Goal: Information Seeking & Learning: Compare options

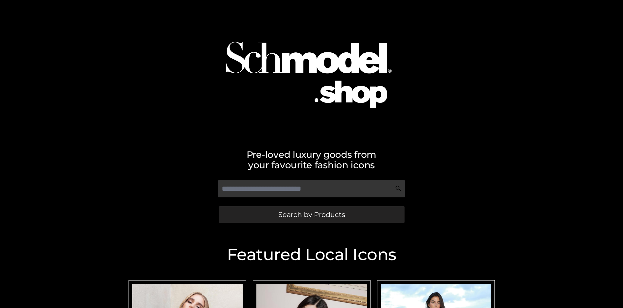
click at [311, 214] on span "Search by Products" at bounding box center [311, 214] width 67 height 7
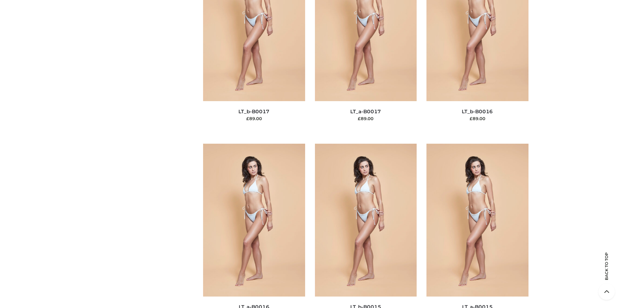
scroll to position [2195, 0]
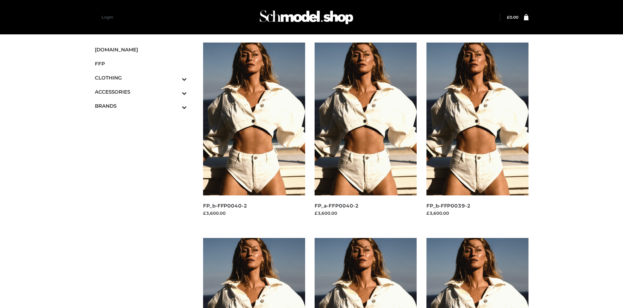
click at [477, 133] on img at bounding box center [478, 119] width 102 height 153
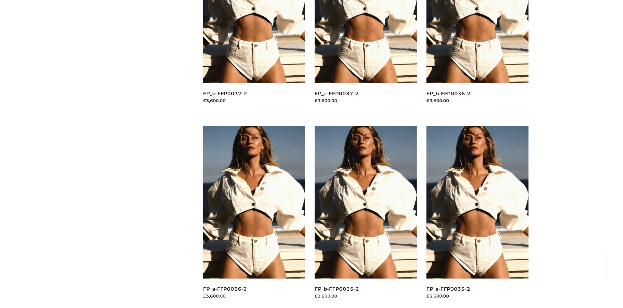
click at [477, 217] on img at bounding box center [478, 202] width 102 height 153
click at [254, 217] on img at bounding box center [254, 202] width 102 height 153
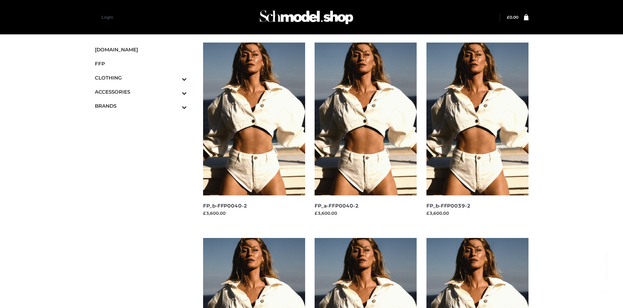
click at [254, 133] on img at bounding box center [254, 119] width 102 height 153
click at [175, 78] on icon "Toggle Submenu" at bounding box center [150, 79] width 73 height 8
click at [144, 134] on span "TWO PIECE" at bounding box center [144, 134] width 86 height 8
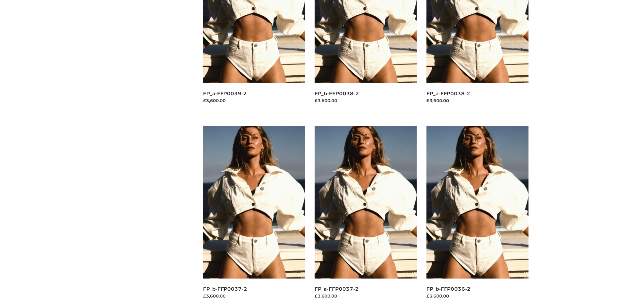
click at [477, 217] on img at bounding box center [478, 202] width 102 height 153
click at [366, 217] on img at bounding box center [366, 202] width 102 height 153
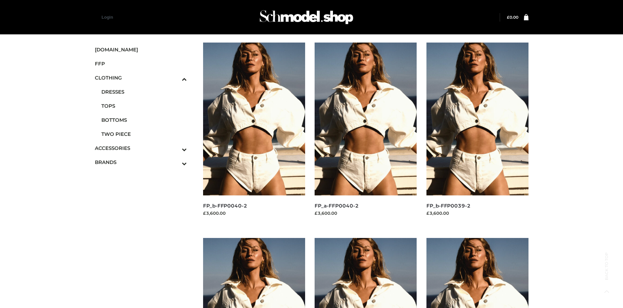
click at [477, 133] on img at bounding box center [478, 119] width 102 height 153
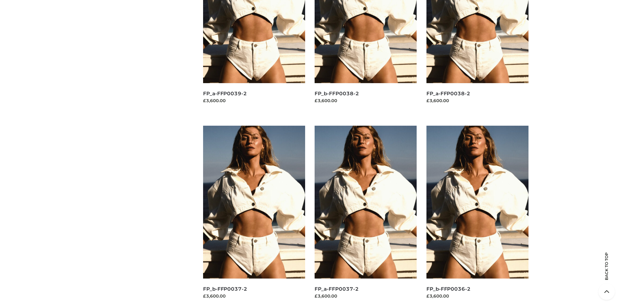
click at [254, 217] on img at bounding box center [254, 202] width 102 height 153
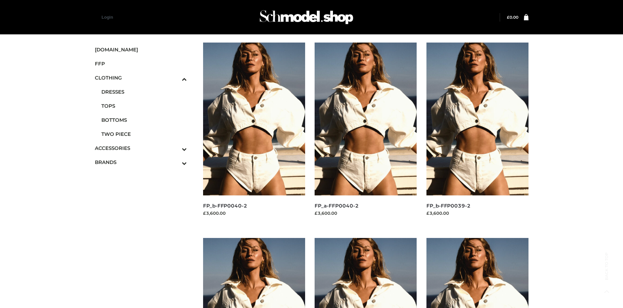
click at [144, 158] on span "BAGS" at bounding box center [144, 162] width 86 height 8
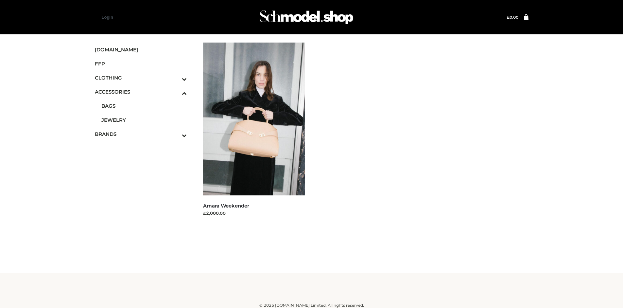
click at [175, 134] on icon "Toggle Submenu" at bounding box center [150, 136] width 73 height 8
click at [144, 134] on span "PARKERSMITH" at bounding box center [144, 134] width 86 height 8
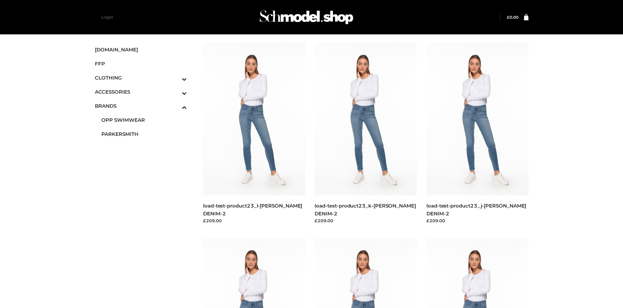
scroll to position [503, 0]
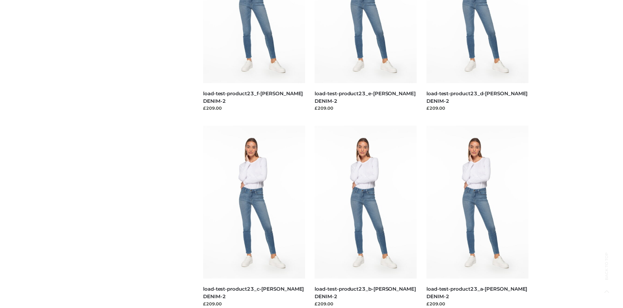
click at [366, 217] on img at bounding box center [366, 202] width 102 height 153
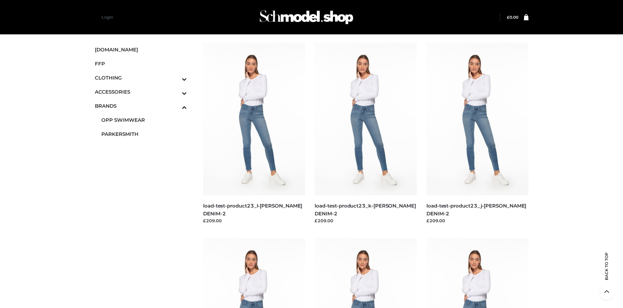
click at [254, 133] on img at bounding box center [254, 119] width 102 height 153
click at [477, 273] on img at bounding box center [478, 314] width 102 height 153
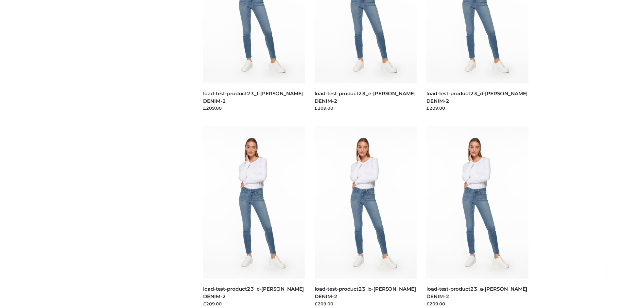
click at [254, 217] on img at bounding box center [254, 202] width 102 height 153
